Goal: Task Accomplishment & Management: Use online tool/utility

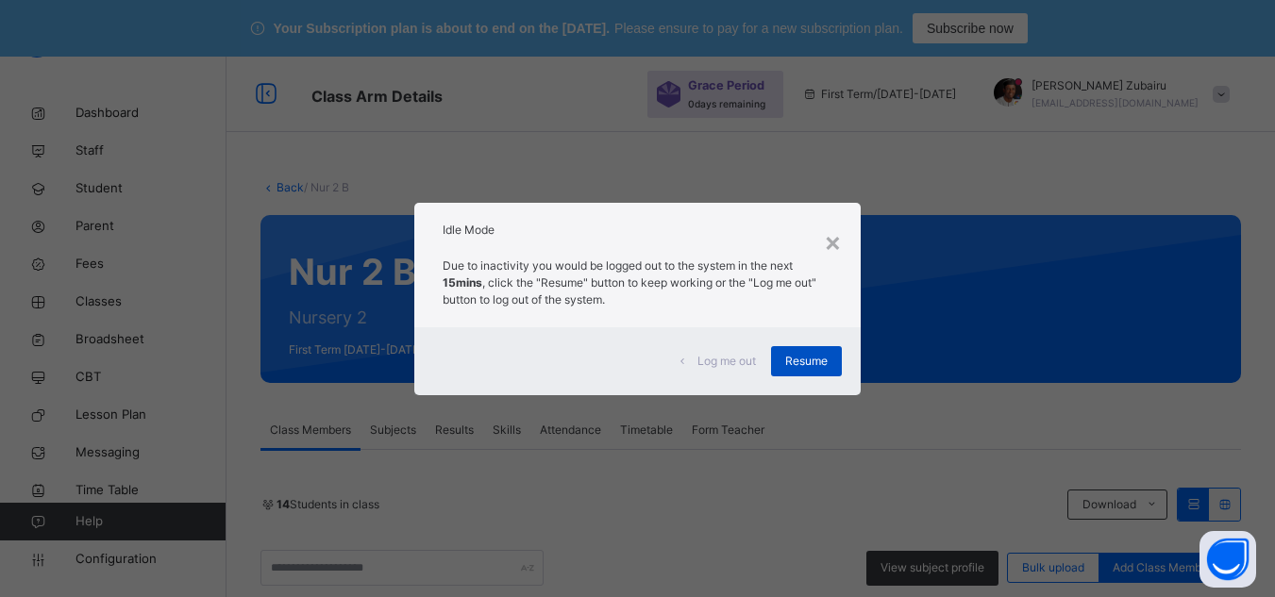
click at [811, 362] on span "Resume" at bounding box center [806, 361] width 42 height 17
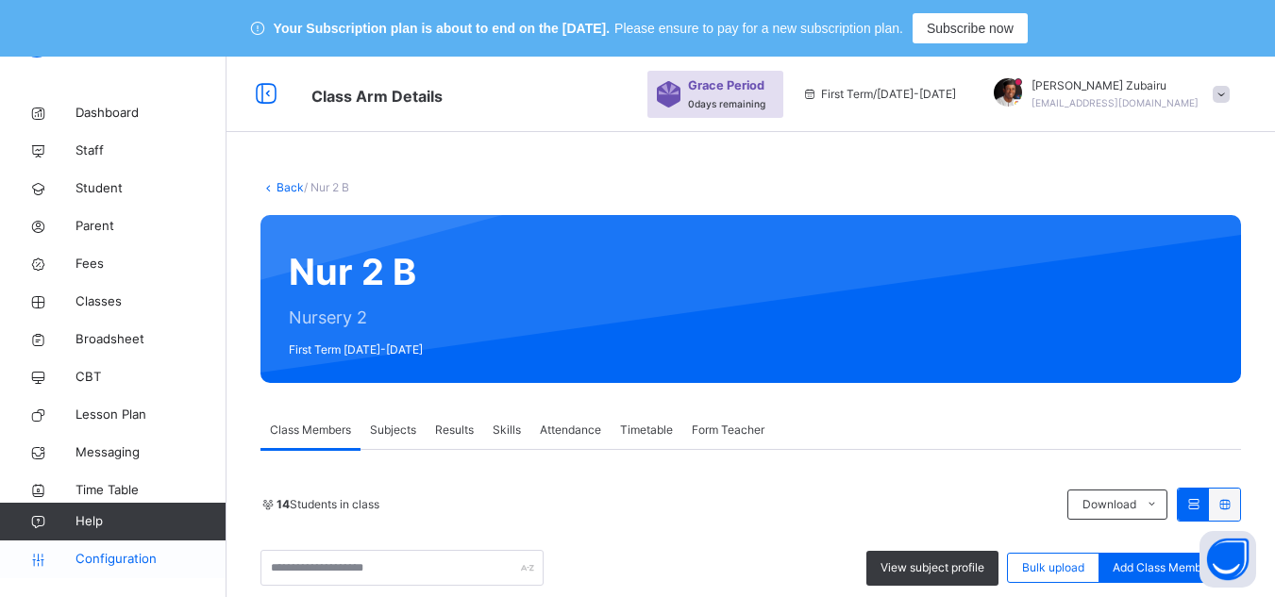
click at [155, 556] on span "Configuration" at bounding box center [151, 559] width 150 height 19
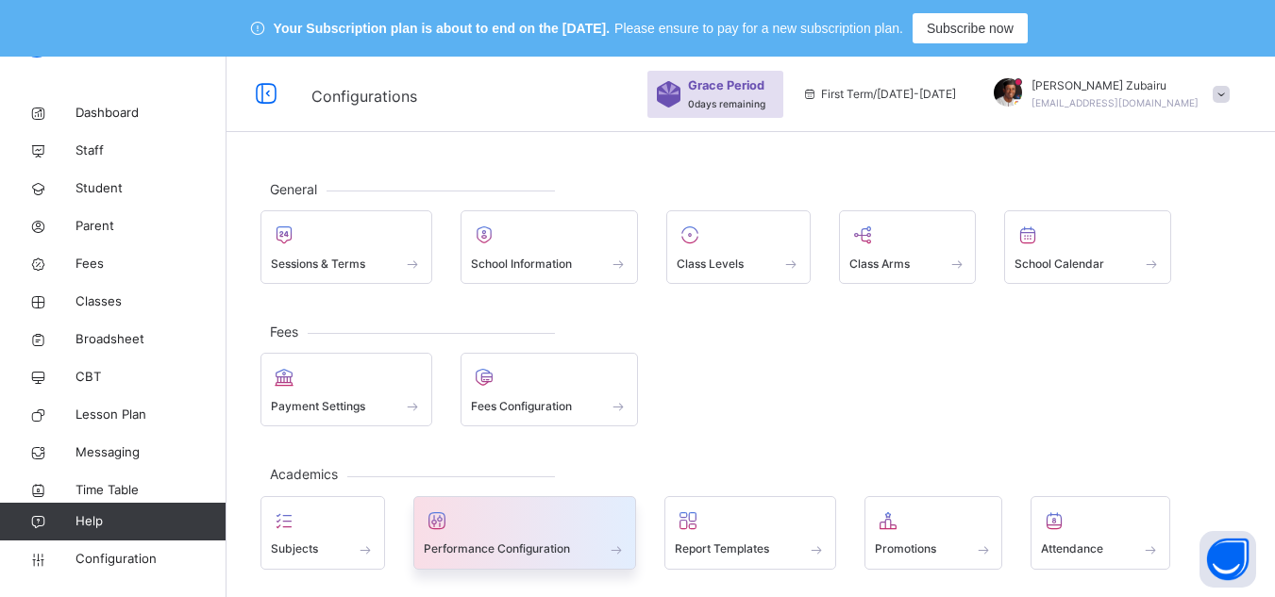
click at [485, 519] on div at bounding box center [525, 521] width 203 height 28
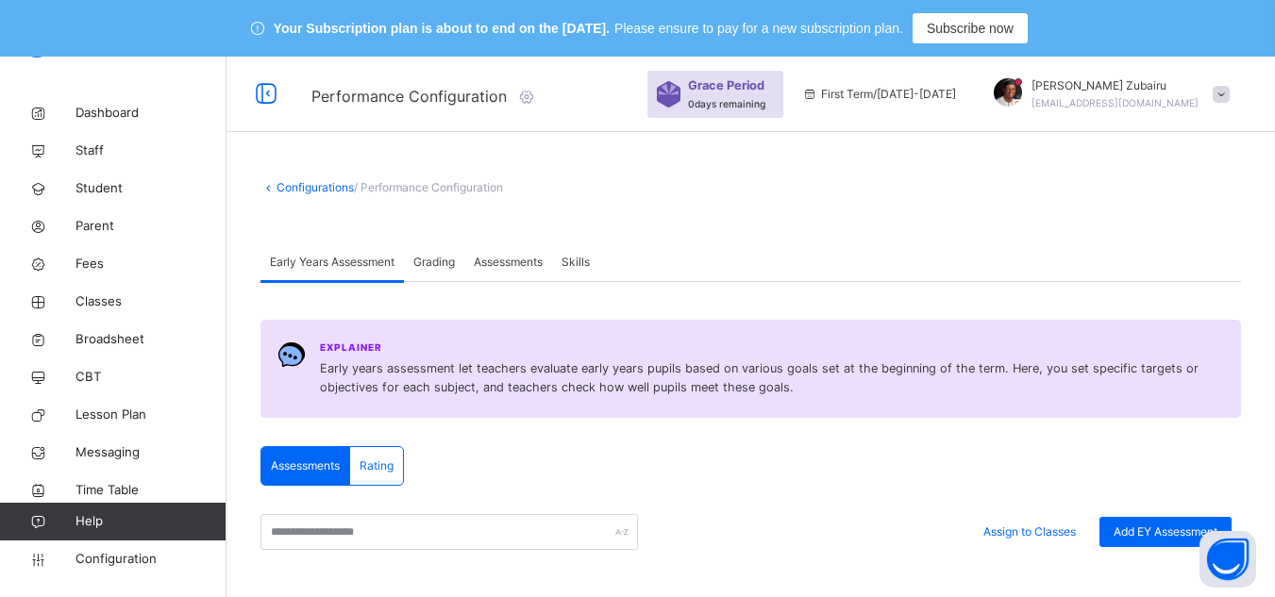
click at [444, 270] on span "Grading" at bounding box center [434, 262] width 42 height 17
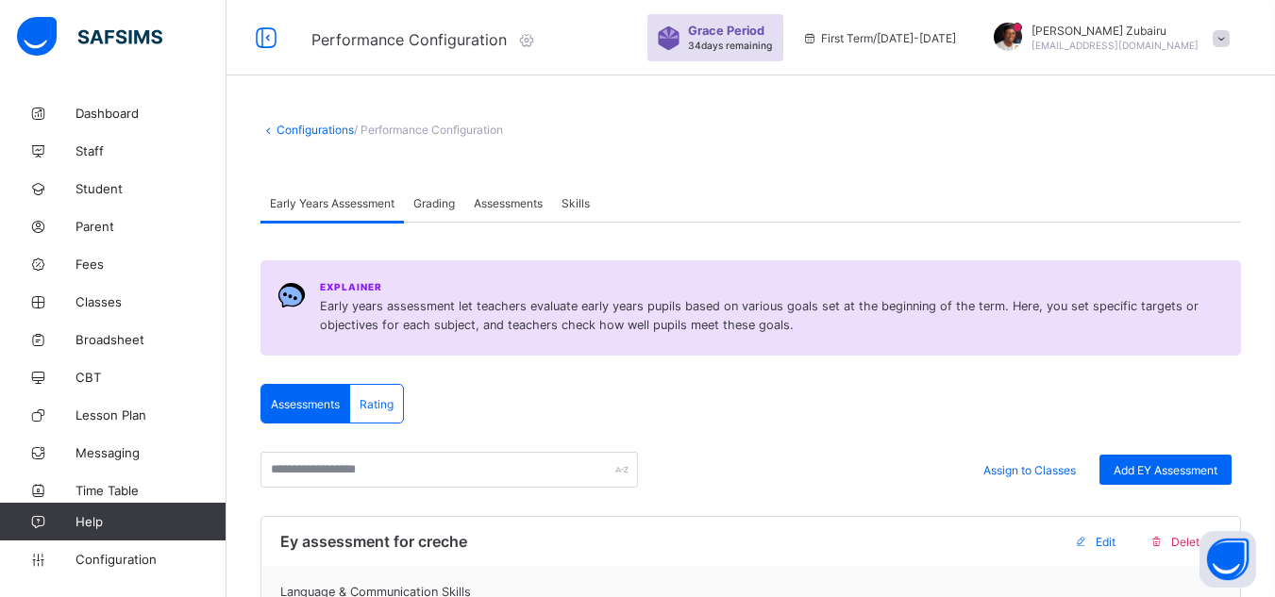
click at [433, 211] on div "Grading" at bounding box center [434, 203] width 60 height 38
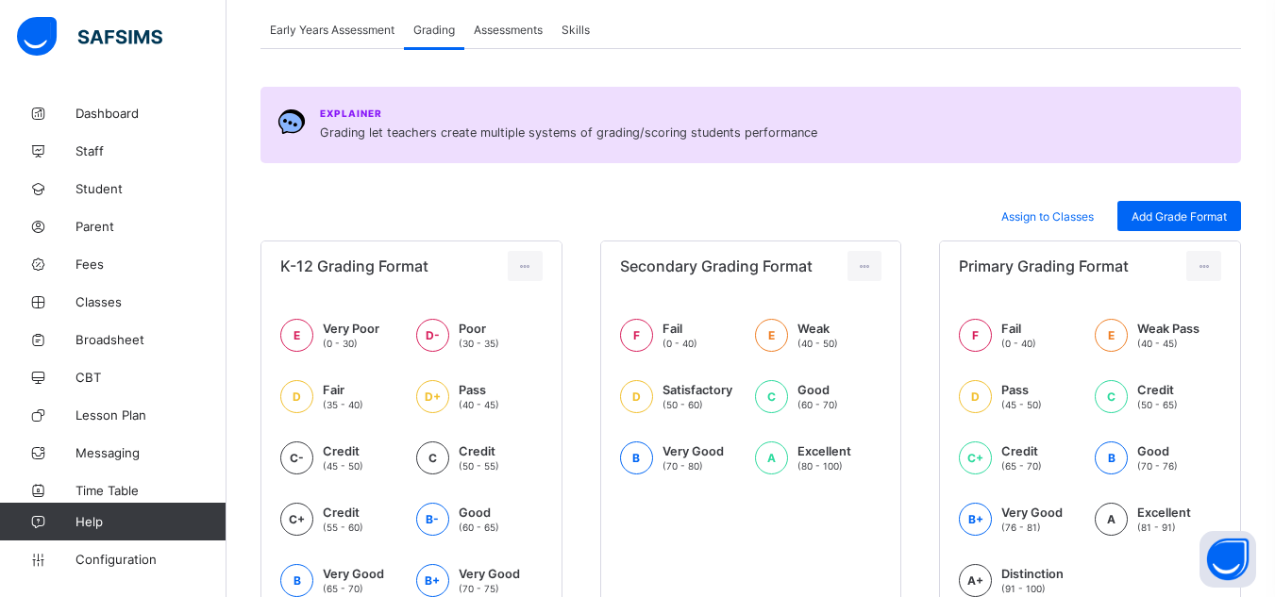
scroll to position [189, 0]
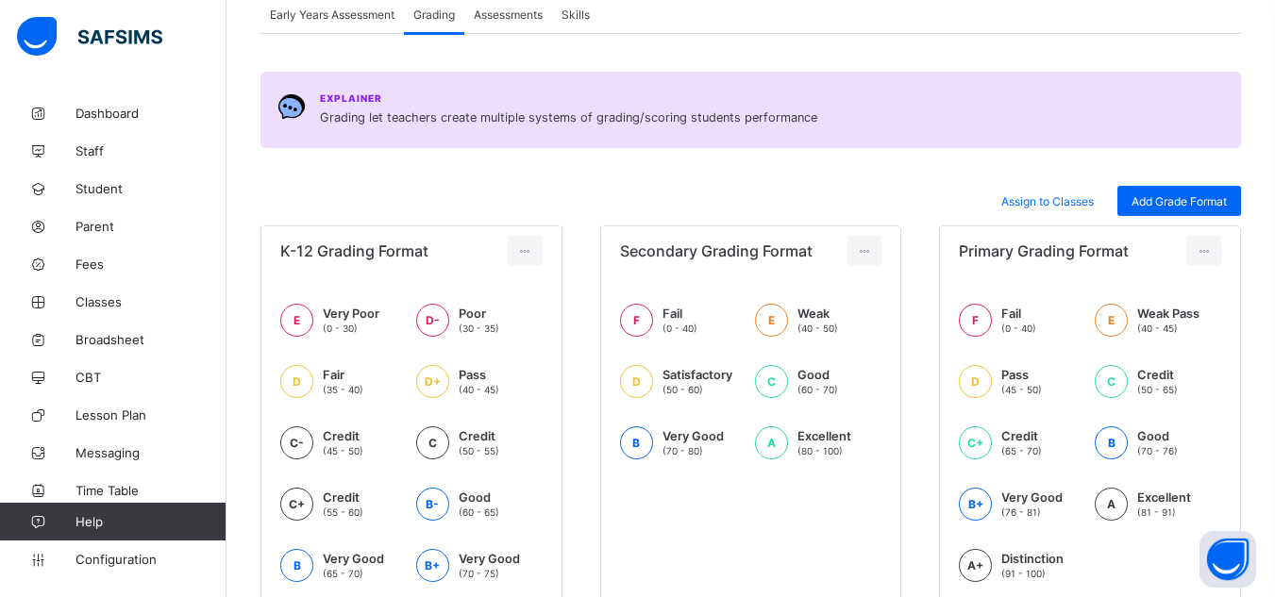
click at [522, 19] on span "Assessments" at bounding box center [508, 15] width 69 height 14
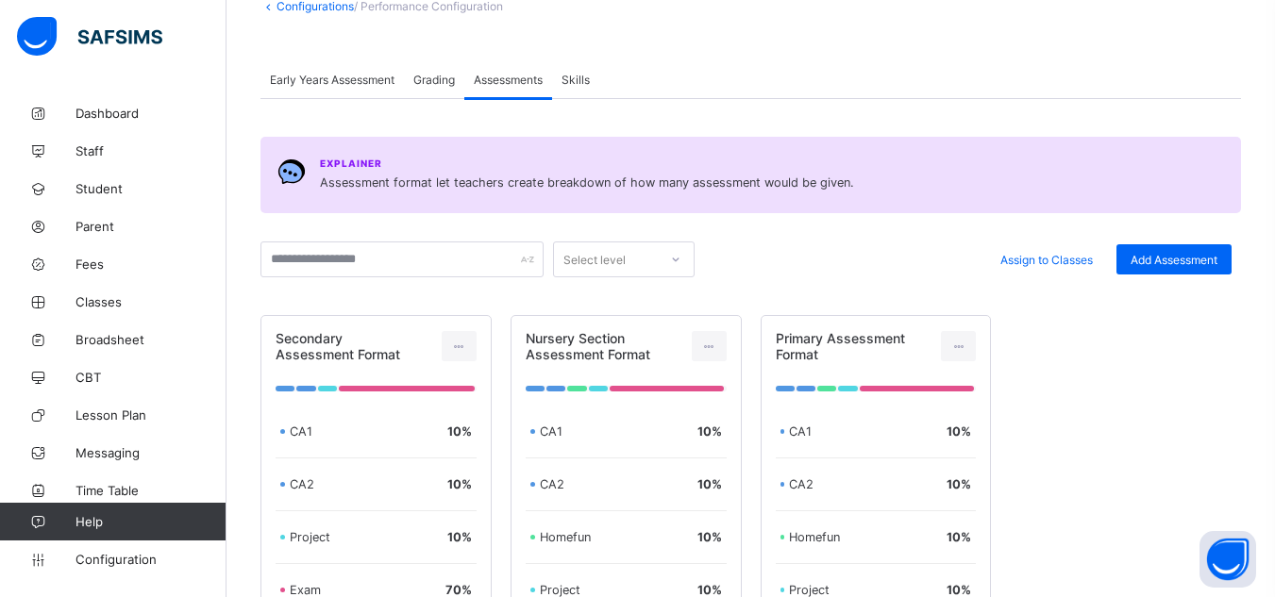
scroll to position [126, 0]
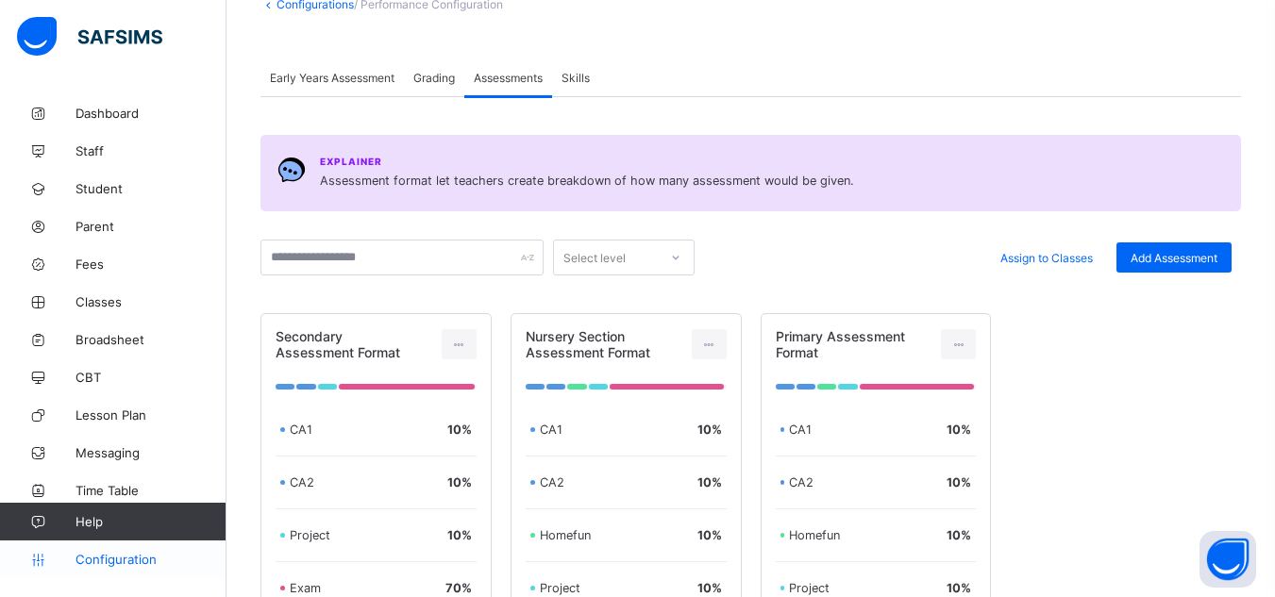
click at [107, 562] on span "Configuration" at bounding box center [151, 559] width 150 height 15
